Goal: Browse casually

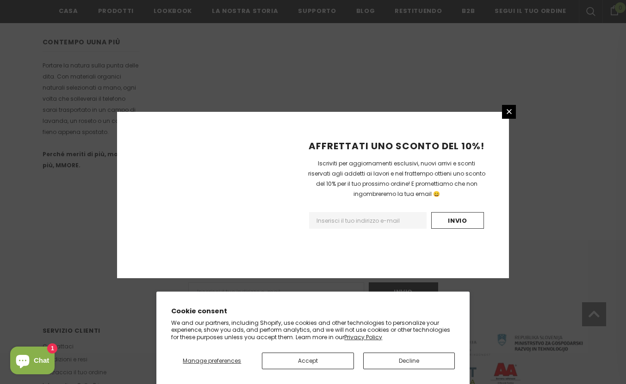
scroll to position [564, 0]
